Goal: Information Seeking & Learning: Learn about a topic

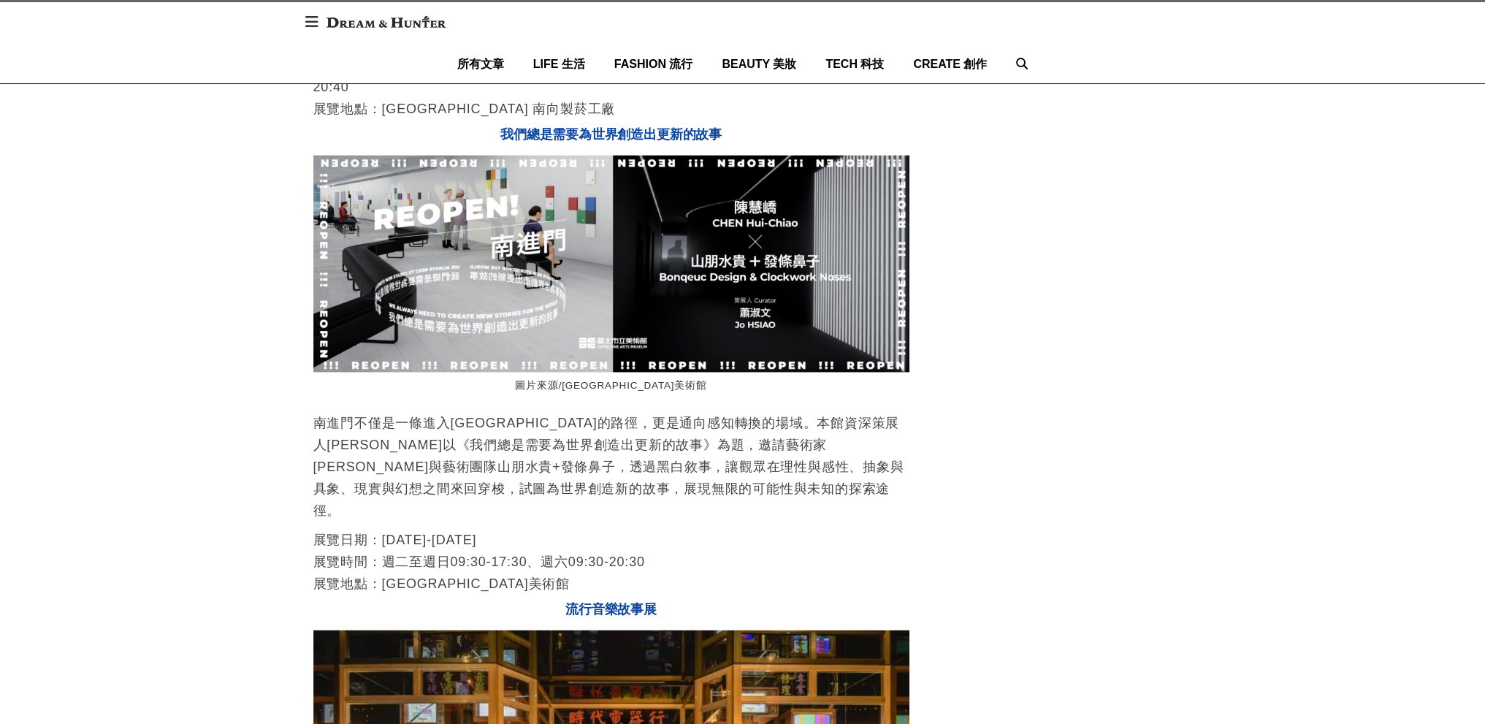
scroll to position [3069, 0]
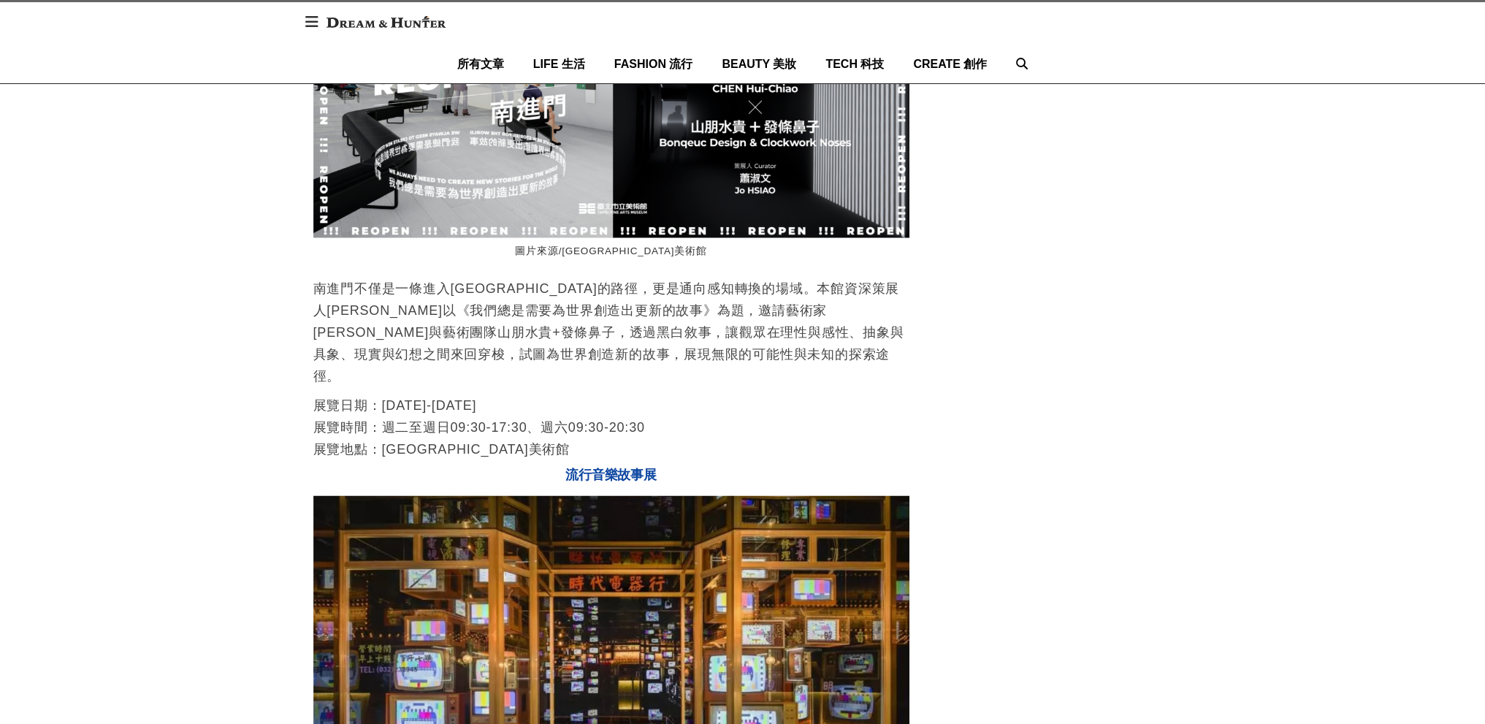
drag, startPoint x: 418, startPoint y: 518, endPoint x: 461, endPoint y: 517, distance: 43.1
drag, startPoint x: 510, startPoint y: 520, endPoint x: 449, endPoint y: 515, distance: 61.6
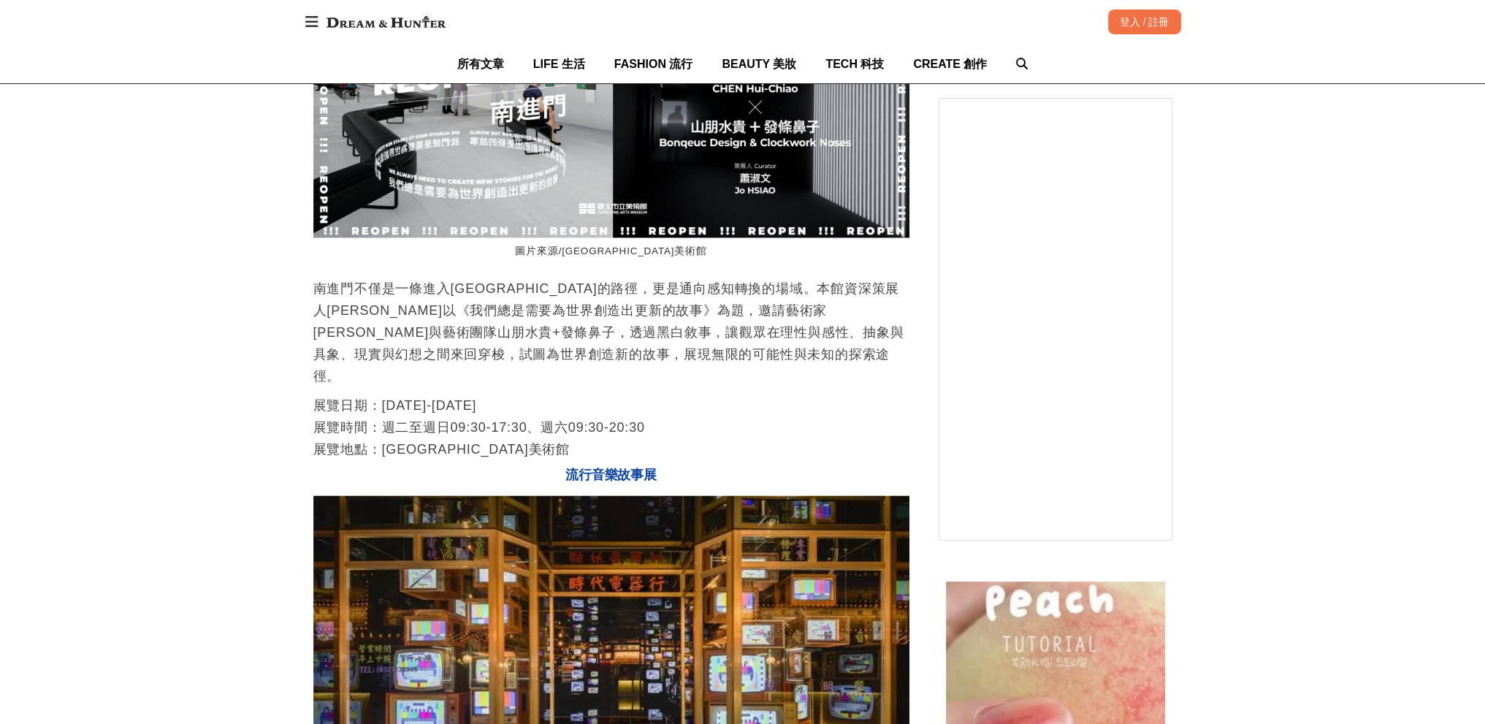
scroll to position [0, 1192]
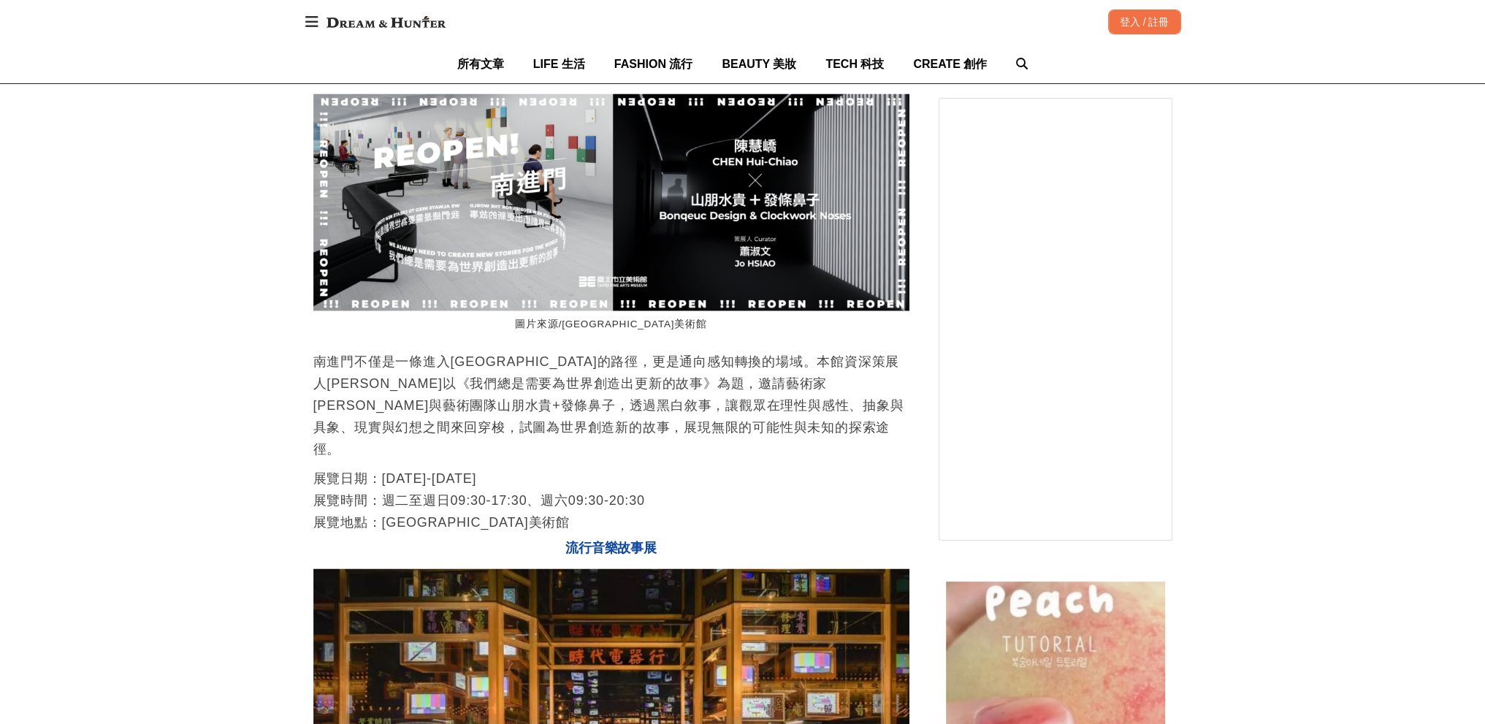
scroll to position [0, 0]
drag, startPoint x: 636, startPoint y: 590, endPoint x: 332, endPoint y: 590, distance: 304.0
click at [332, 58] on p "展覽日期：[DATE]-[DATE] 展覽場次：10:40、11:20、12:40、13:20、14:40、15:20、16:40、17:20、18:40、1…" at bounding box center [611, 15] width 596 height 88
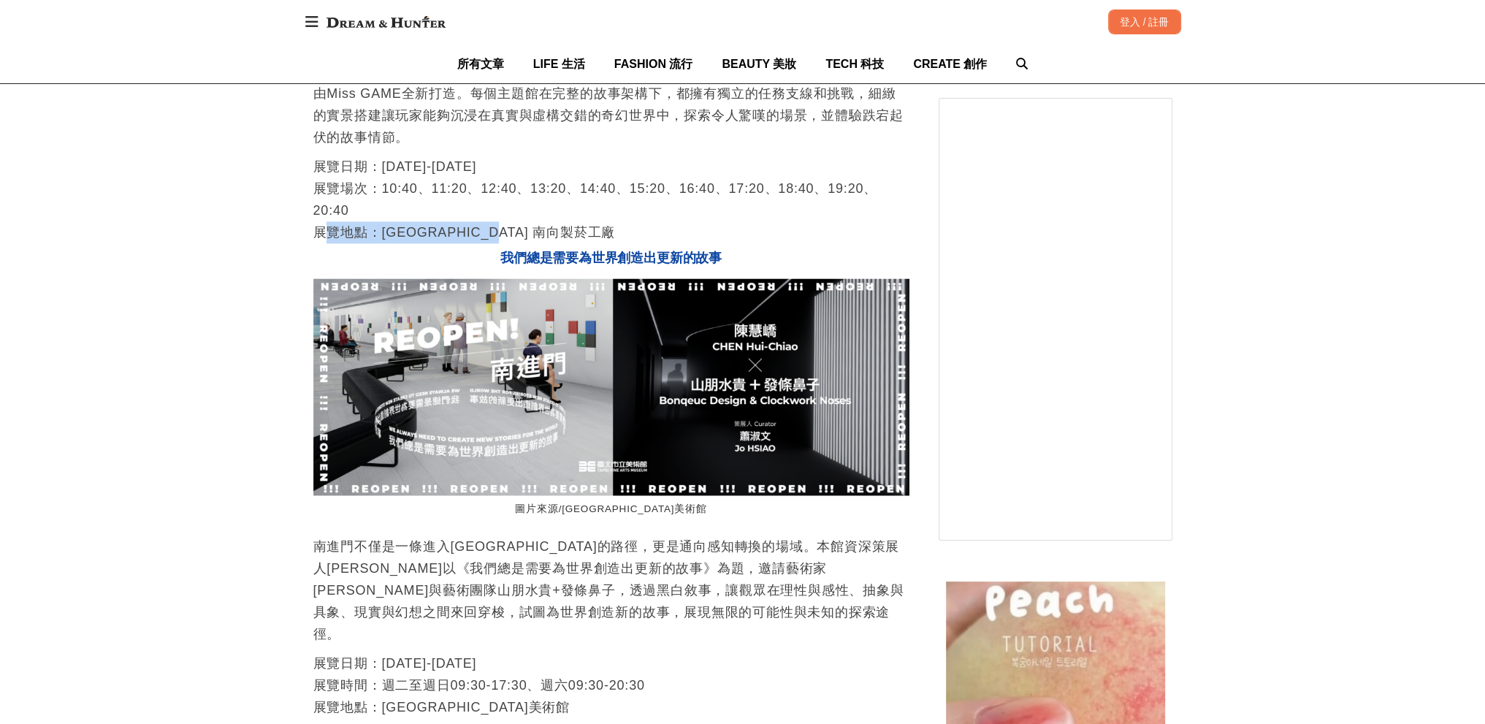
scroll to position [2704, 0]
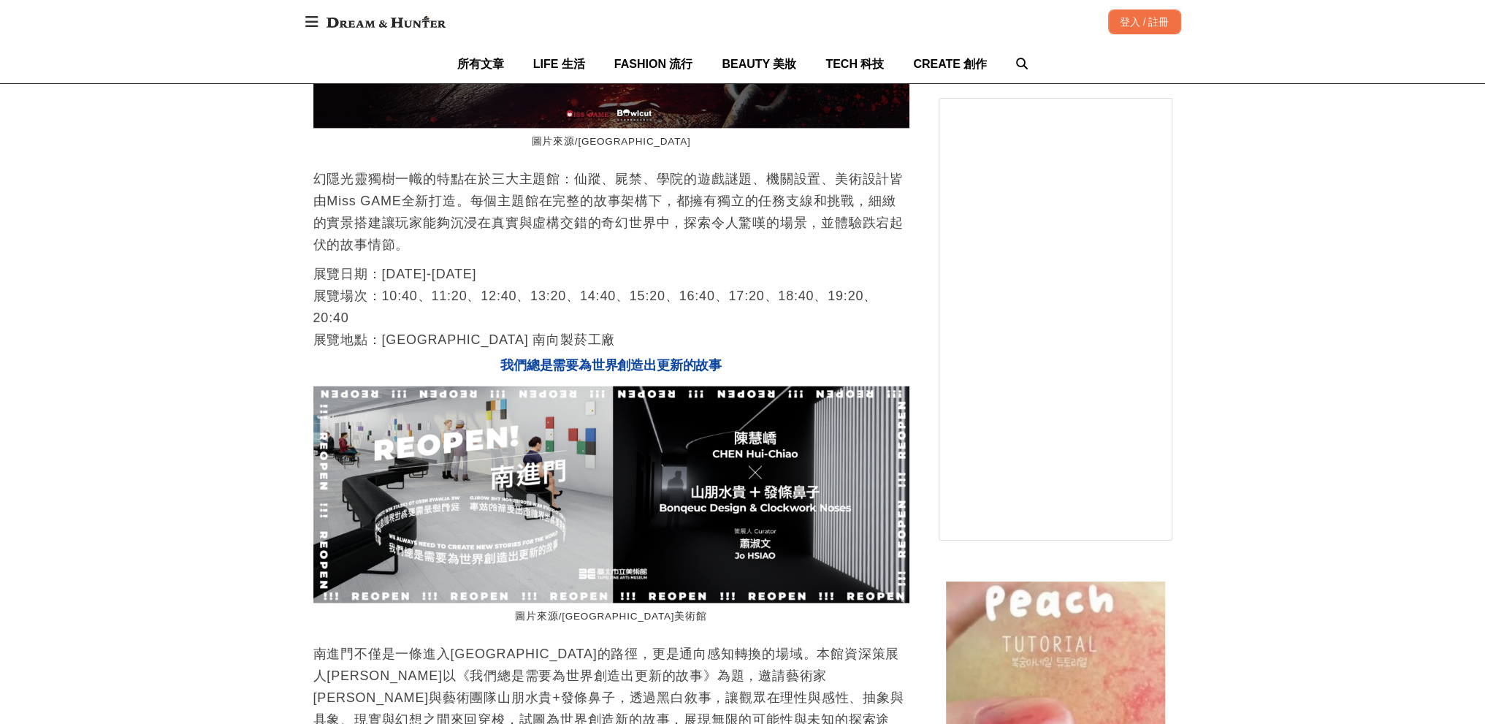
drag, startPoint x: 678, startPoint y: 210, endPoint x: 552, endPoint y: 204, distance: 125.8
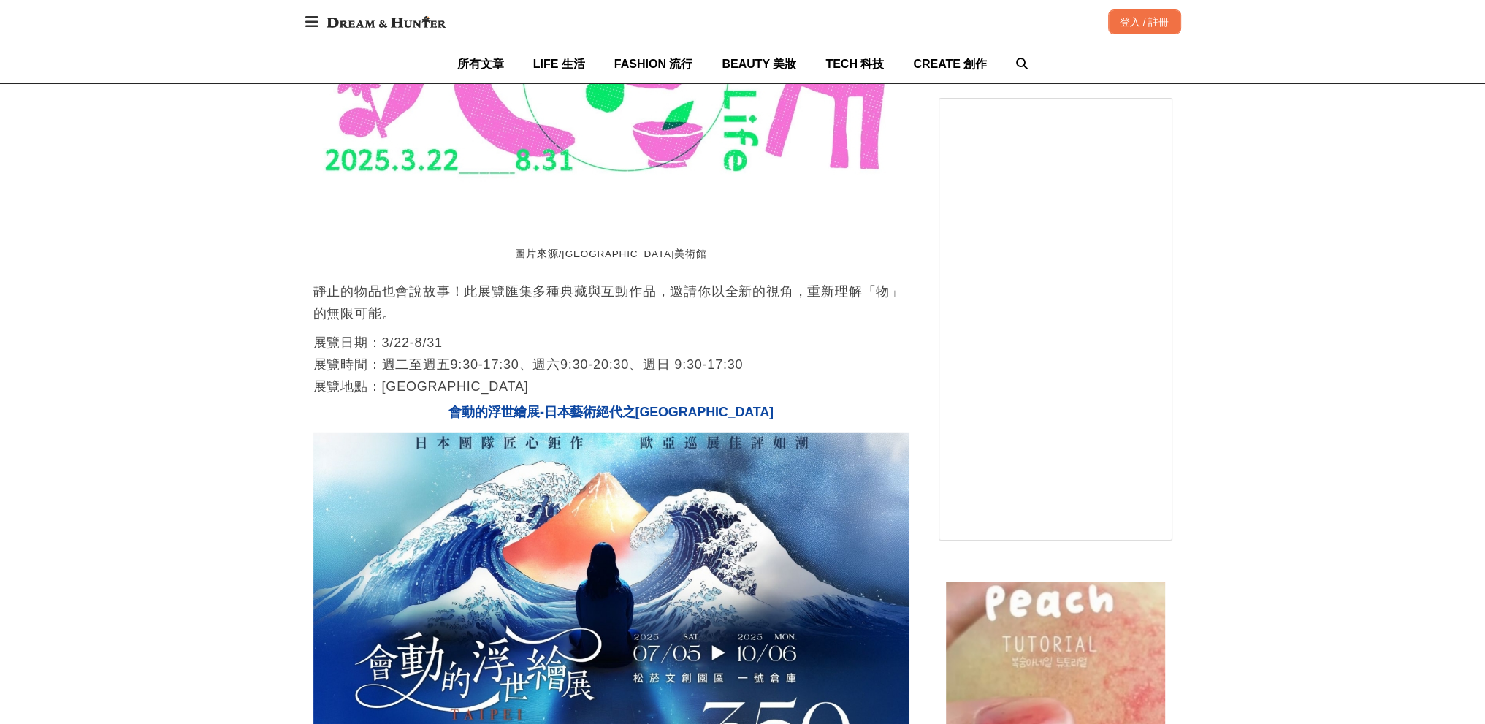
scroll to position [0, 1789]
drag, startPoint x: 517, startPoint y: 464, endPoint x: 520, endPoint y: 498, distance: 33.7
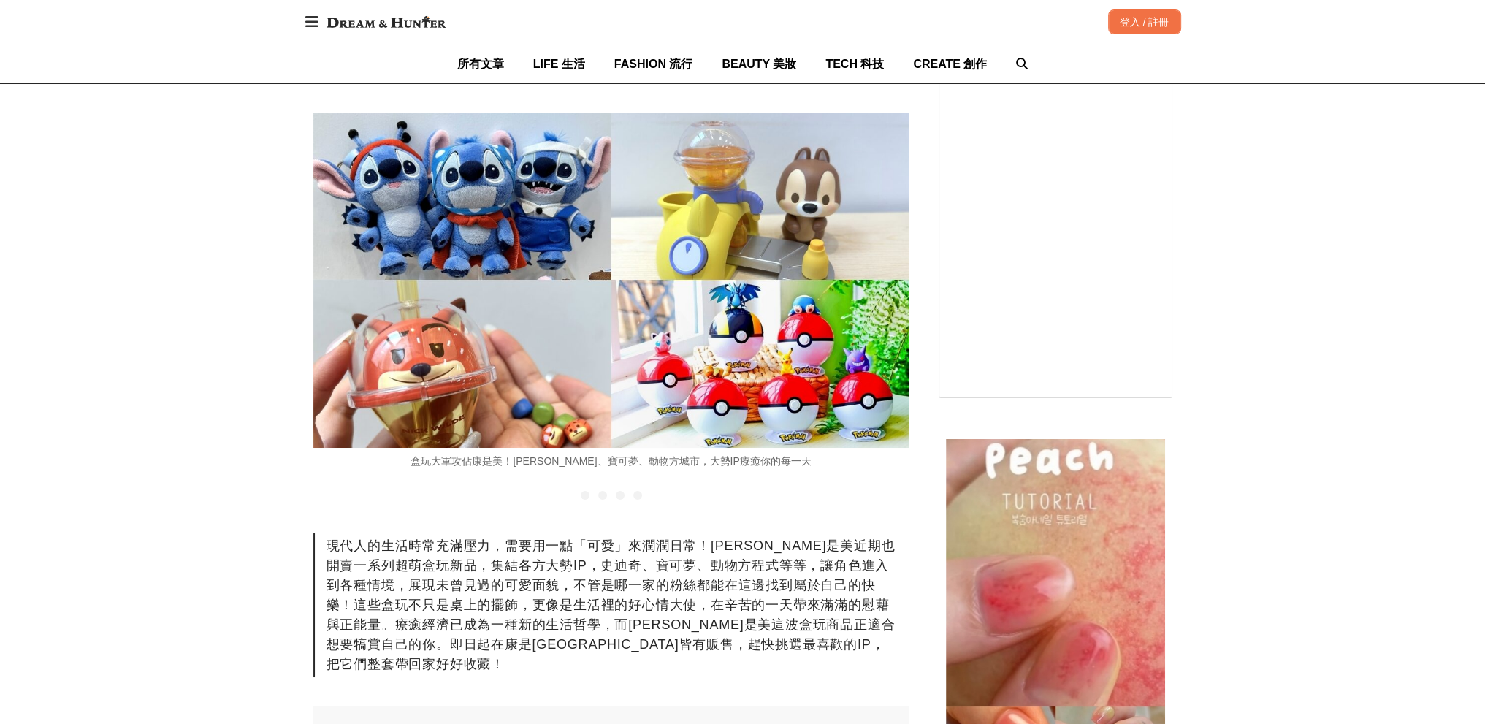
scroll to position [0, 2981]
